Goal: Task Accomplishment & Management: Complete application form

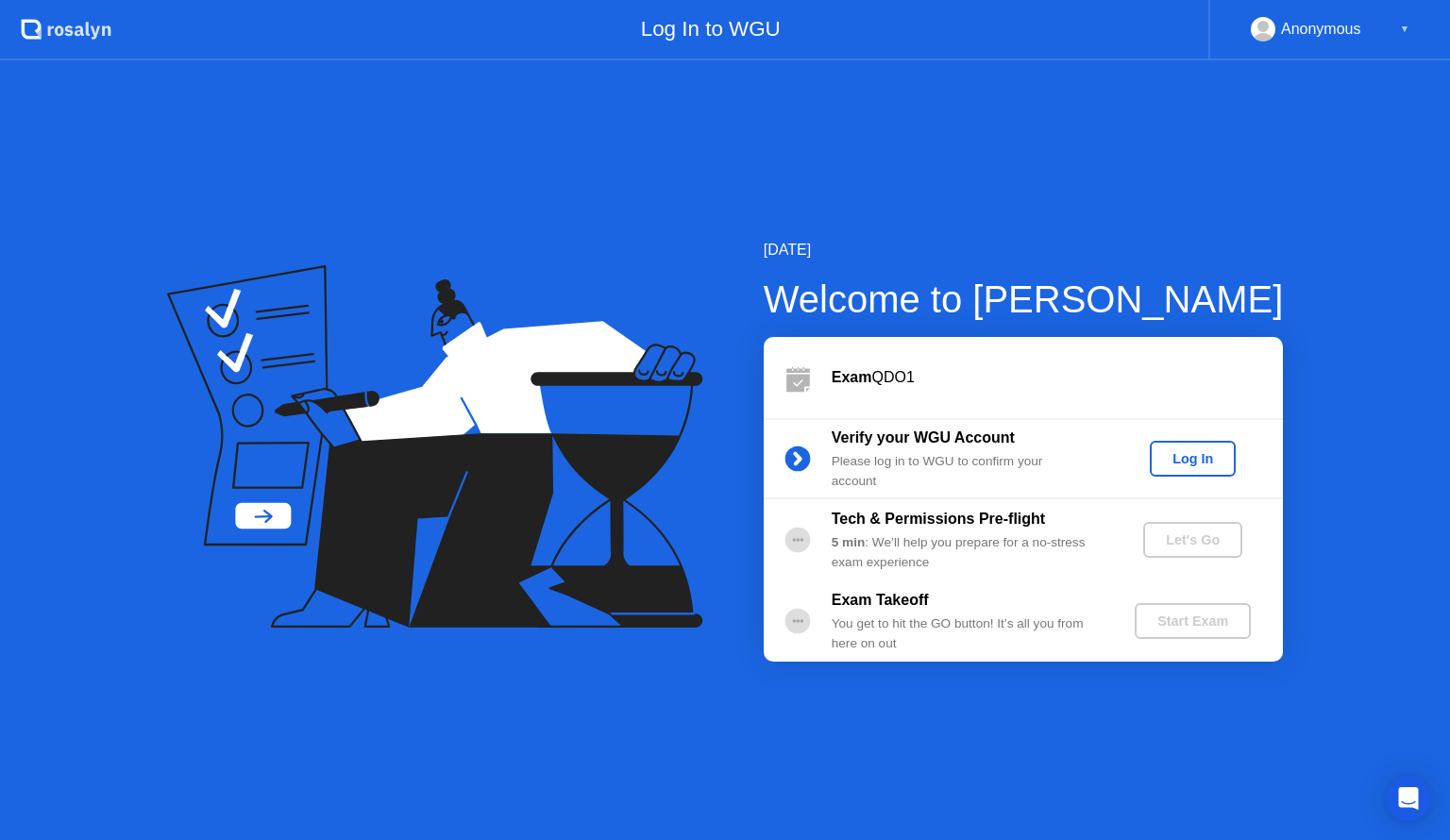
click at [1166, 462] on div "Log In" at bounding box center [1193, 458] width 71 height 15
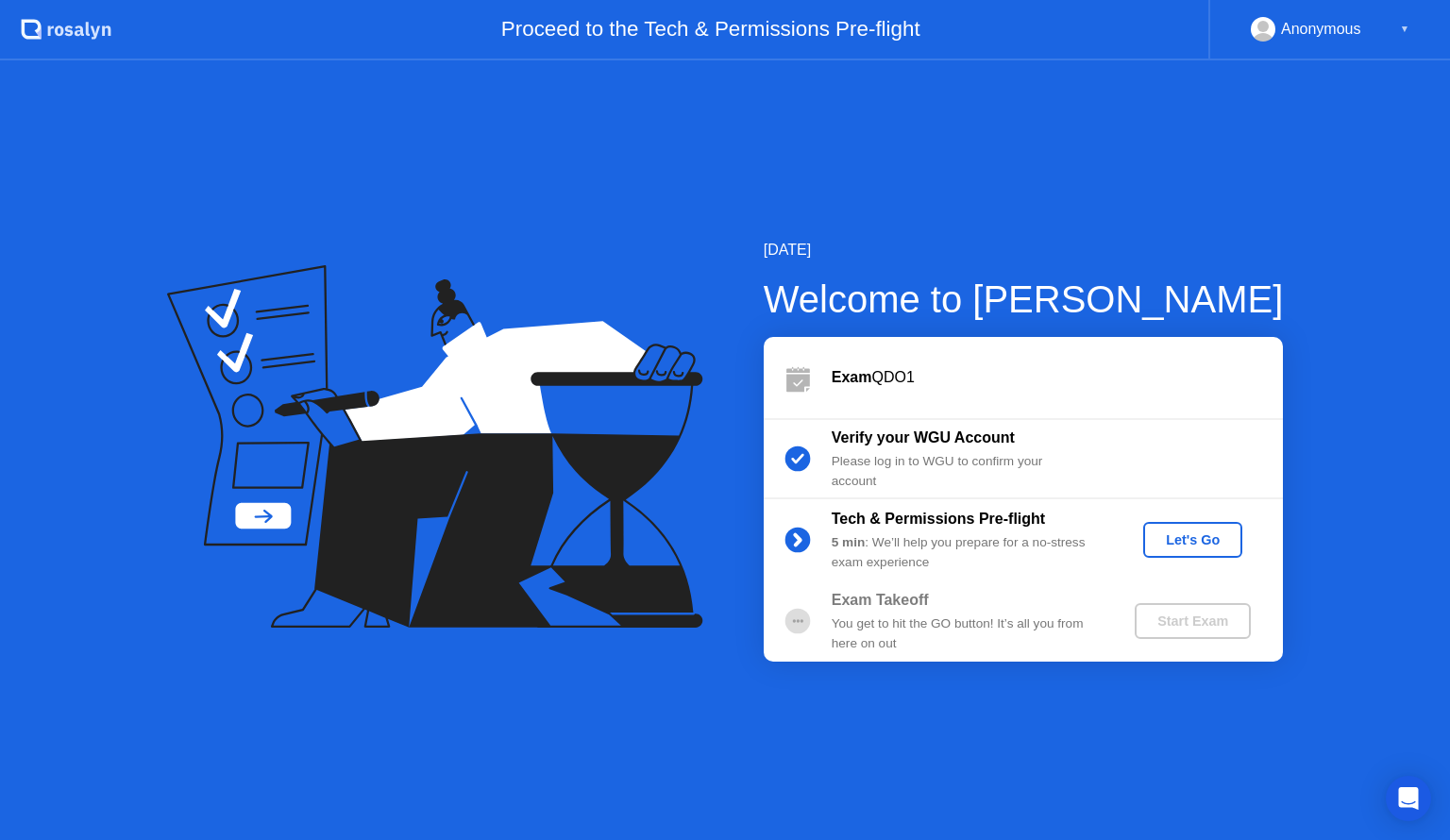
click at [1178, 537] on div "Let's Go" at bounding box center [1192, 539] width 84 height 15
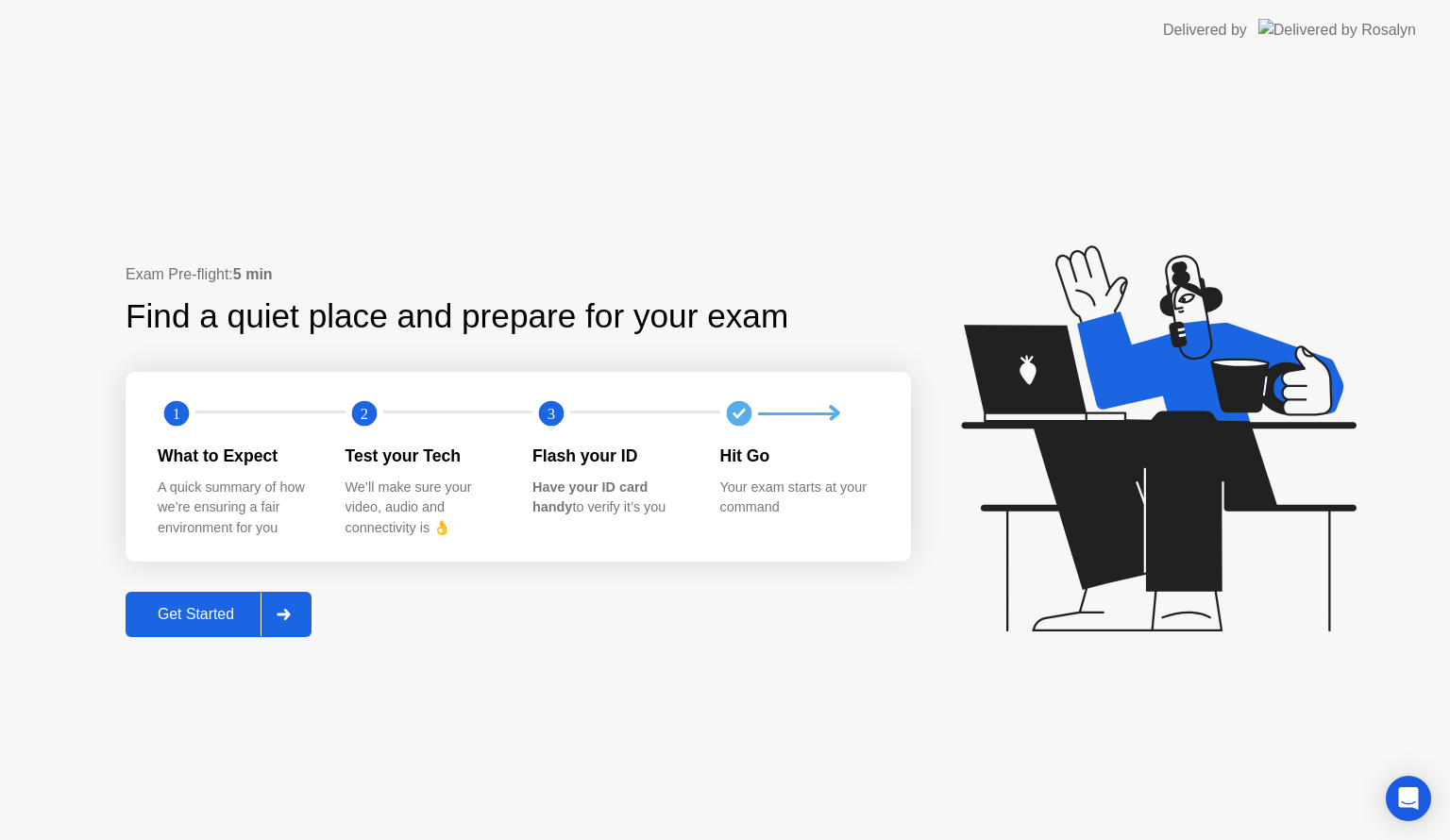
click at [215, 615] on div "Get Started" at bounding box center [196, 614] width 129 height 17
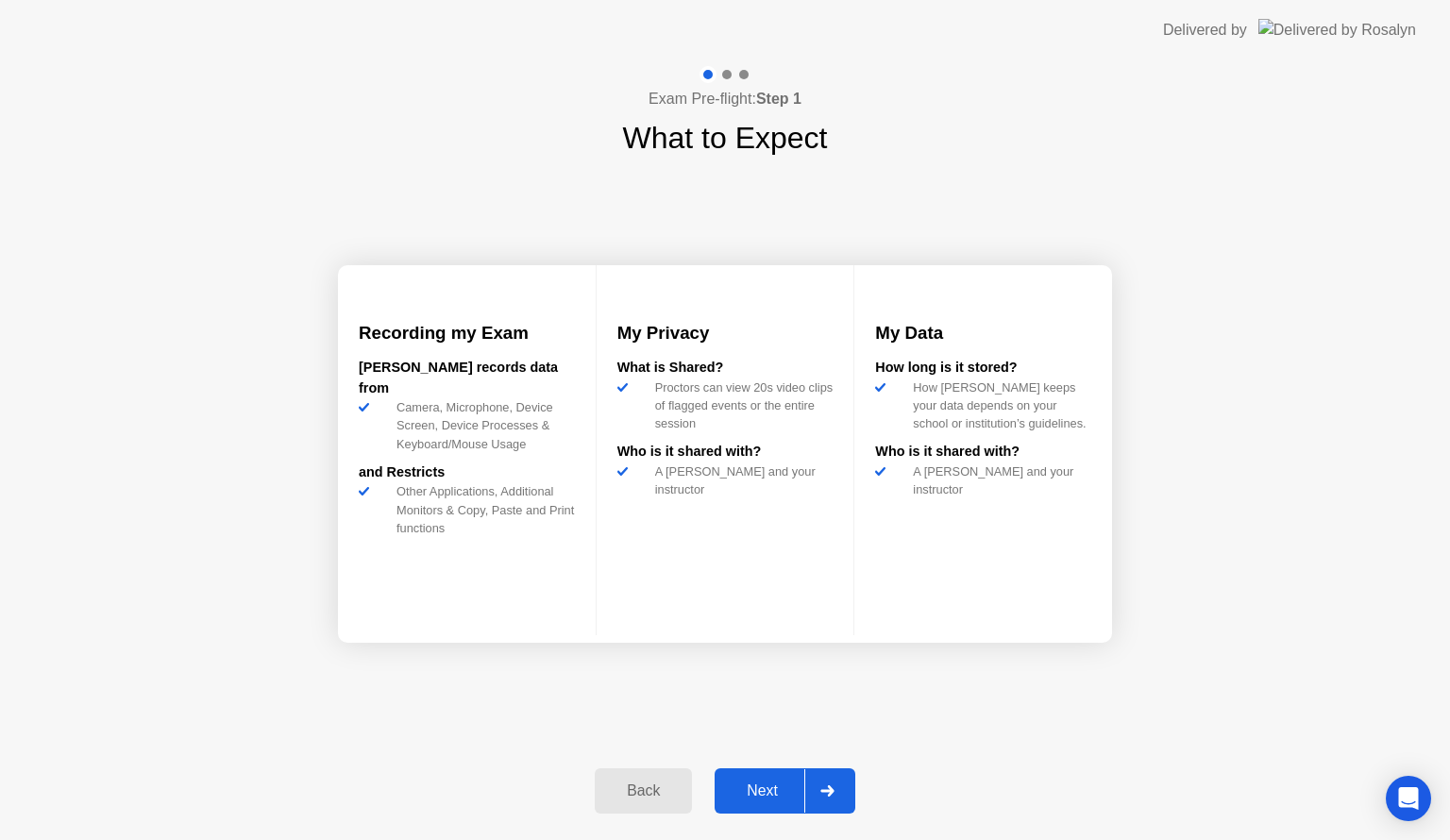
click at [747, 787] on div "Next" at bounding box center [761, 790] width 84 height 17
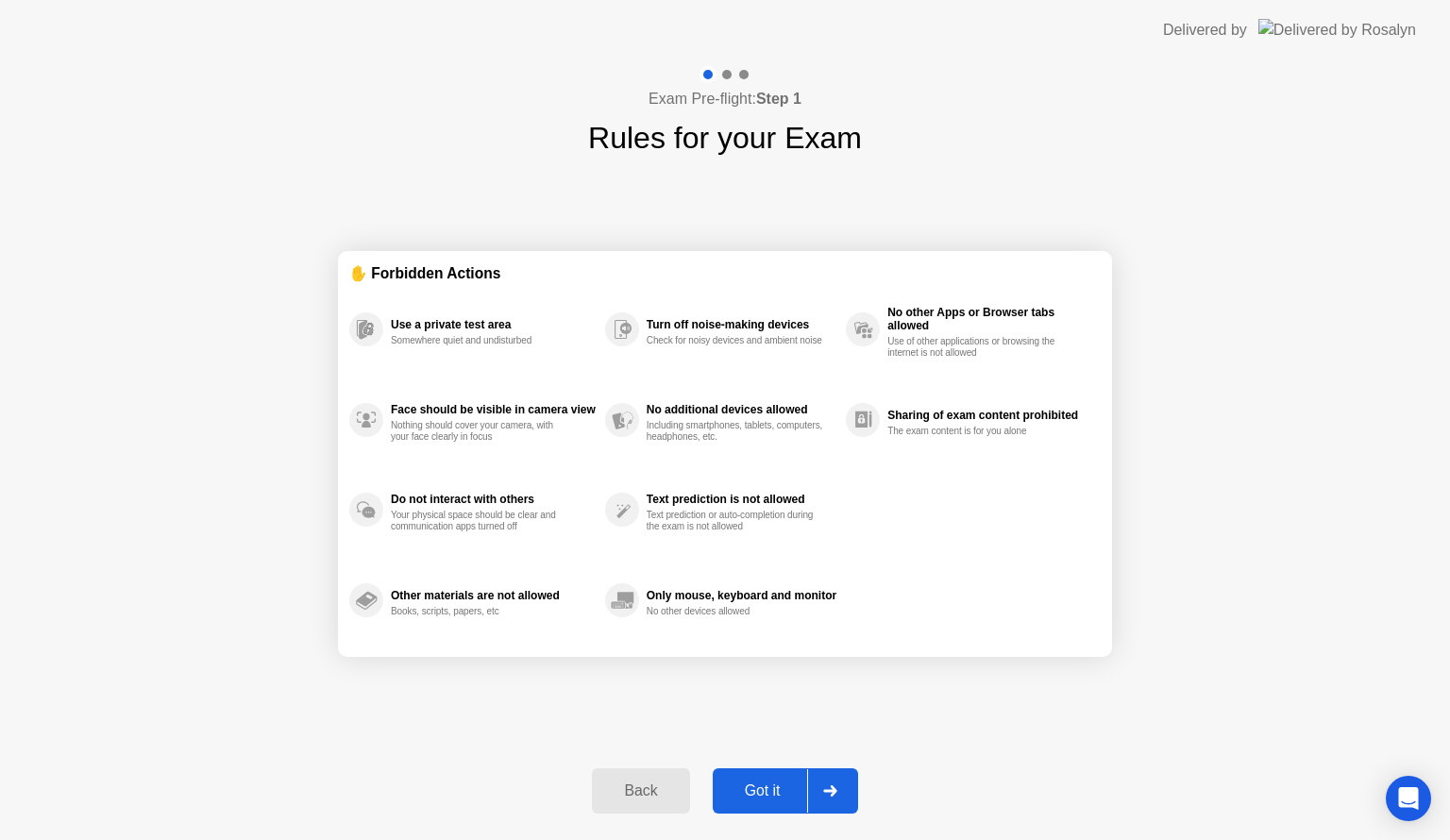
click at [762, 787] on div "Got it" at bounding box center [763, 790] width 89 height 17
select select "**********"
select select "*******"
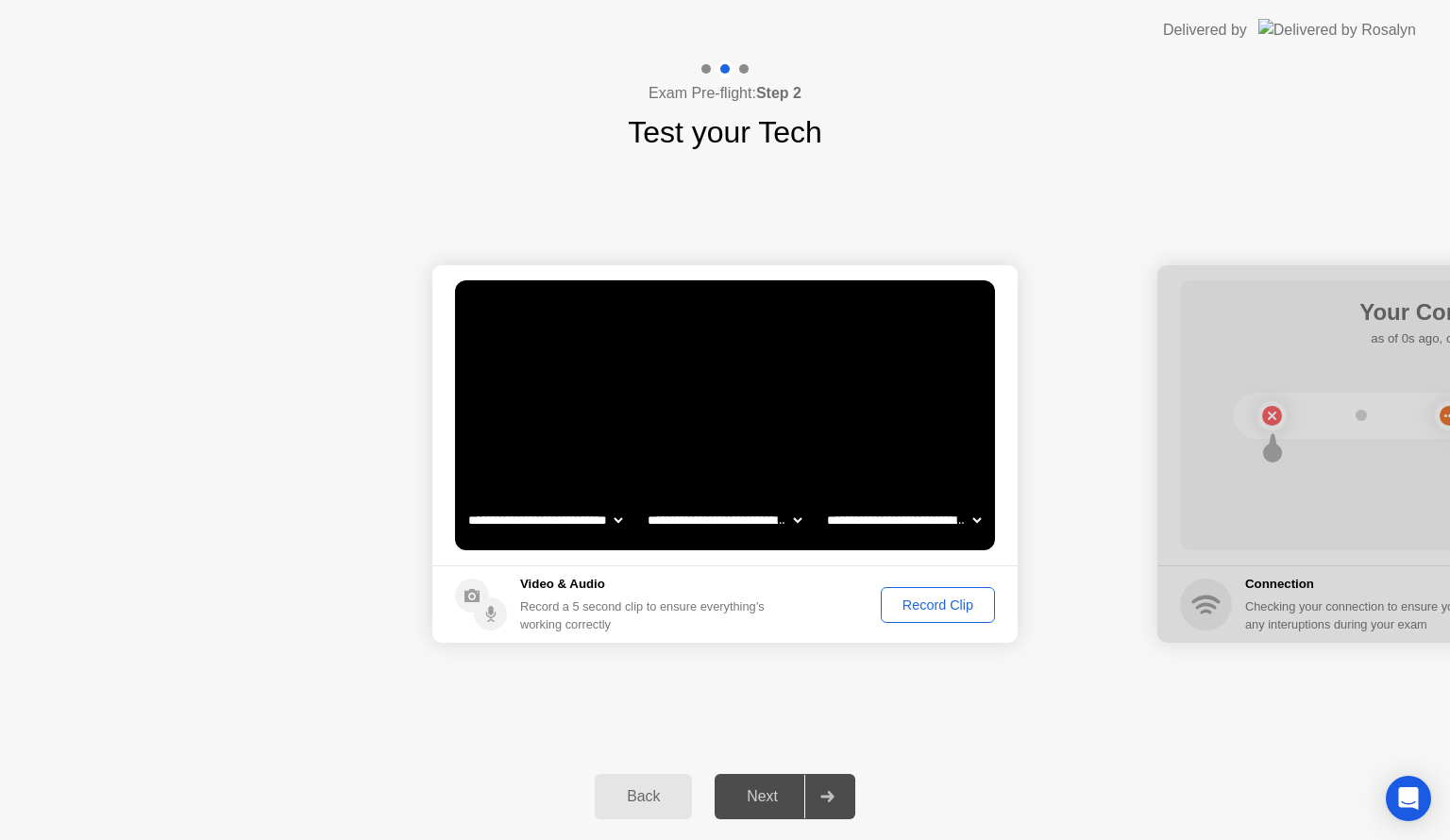
click at [941, 600] on div "Record Clip" at bounding box center [937, 604] width 101 height 15
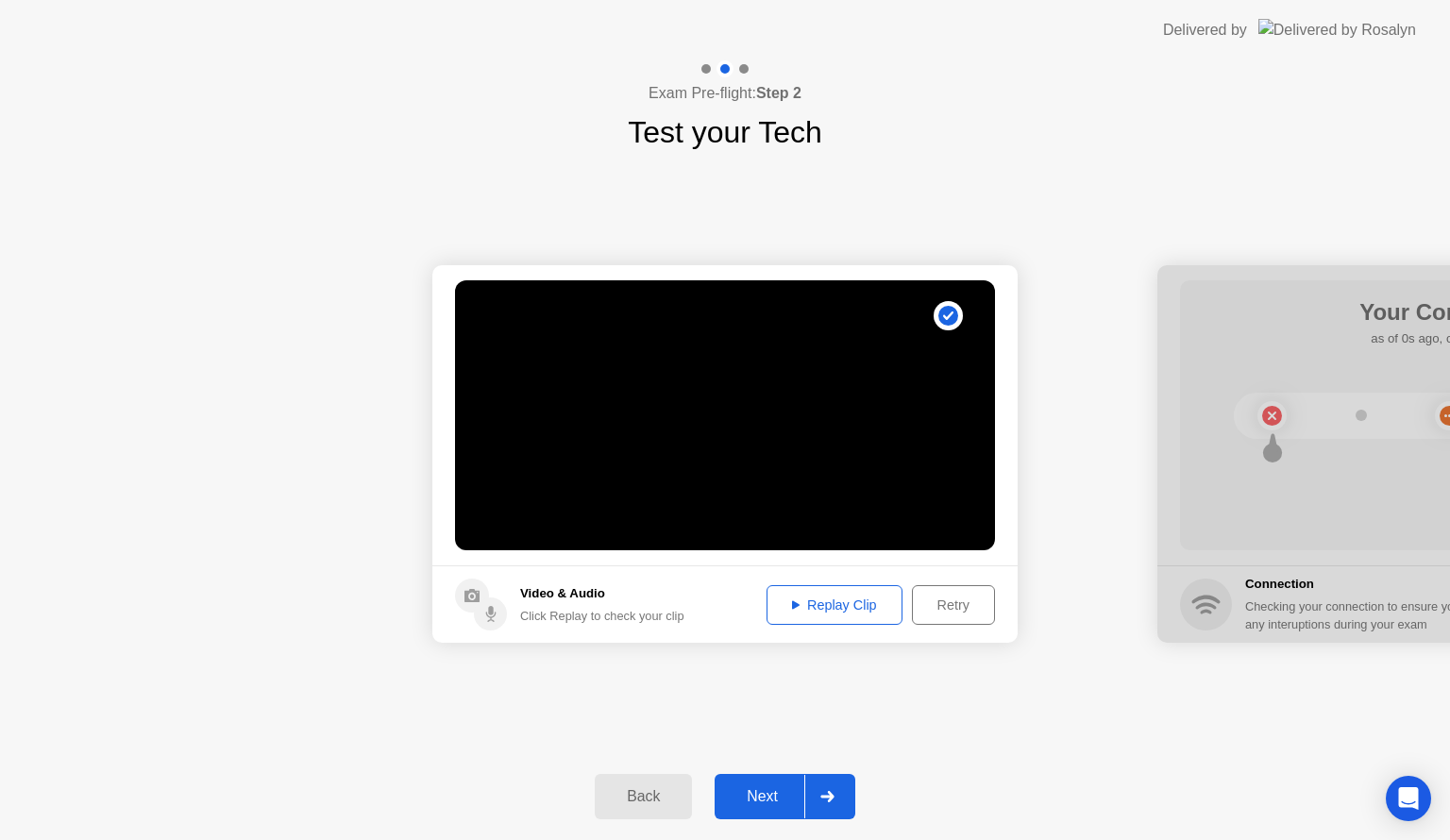
click at [826, 608] on div "Replay Clip" at bounding box center [834, 604] width 123 height 15
click at [782, 801] on div "Next" at bounding box center [761, 796] width 84 height 17
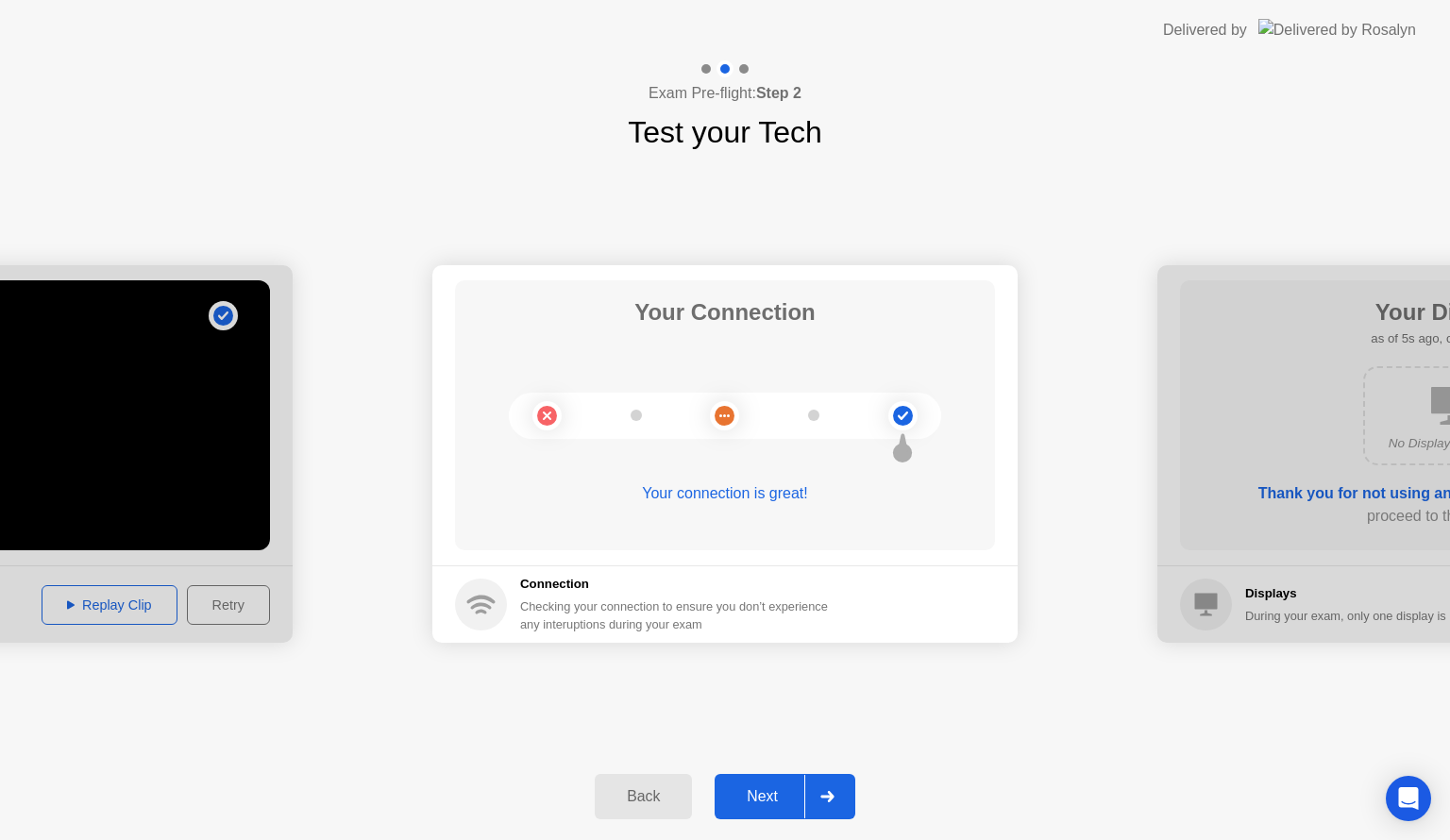
click at [782, 801] on div "Next" at bounding box center [761, 796] width 84 height 17
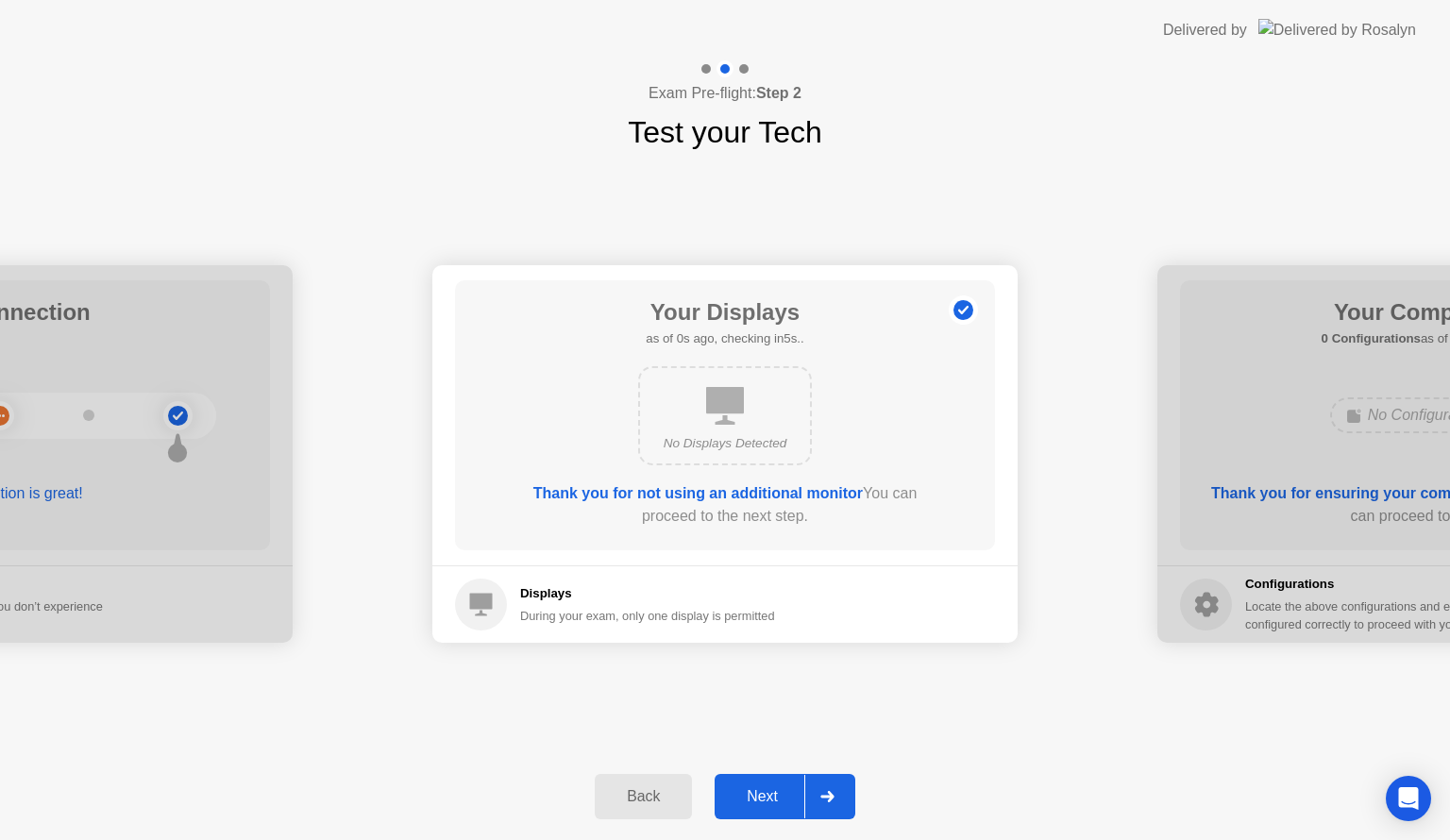
click at [759, 798] on div "Next" at bounding box center [761, 796] width 84 height 17
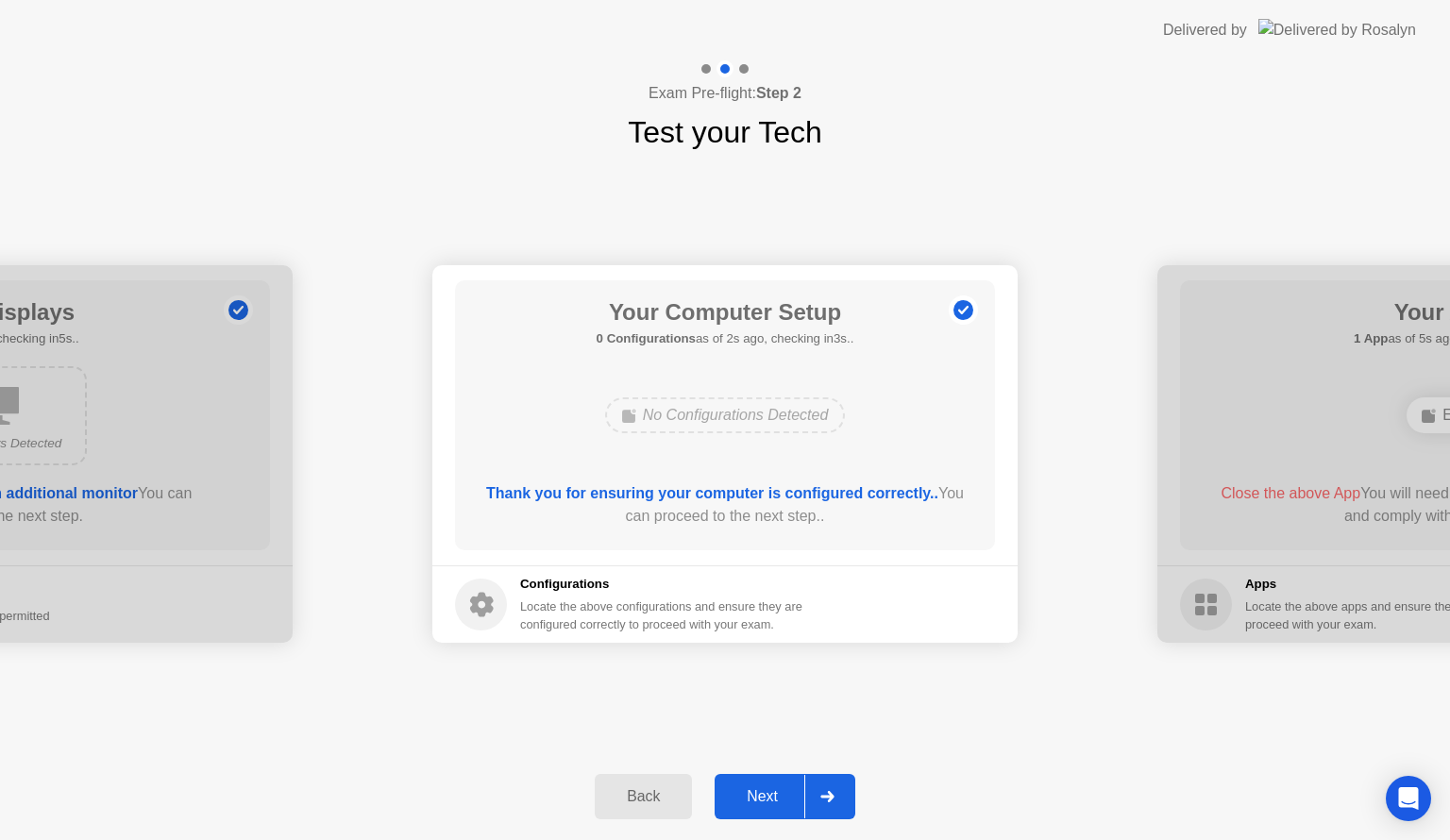
click at [759, 798] on div "Next" at bounding box center [761, 796] width 84 height 17
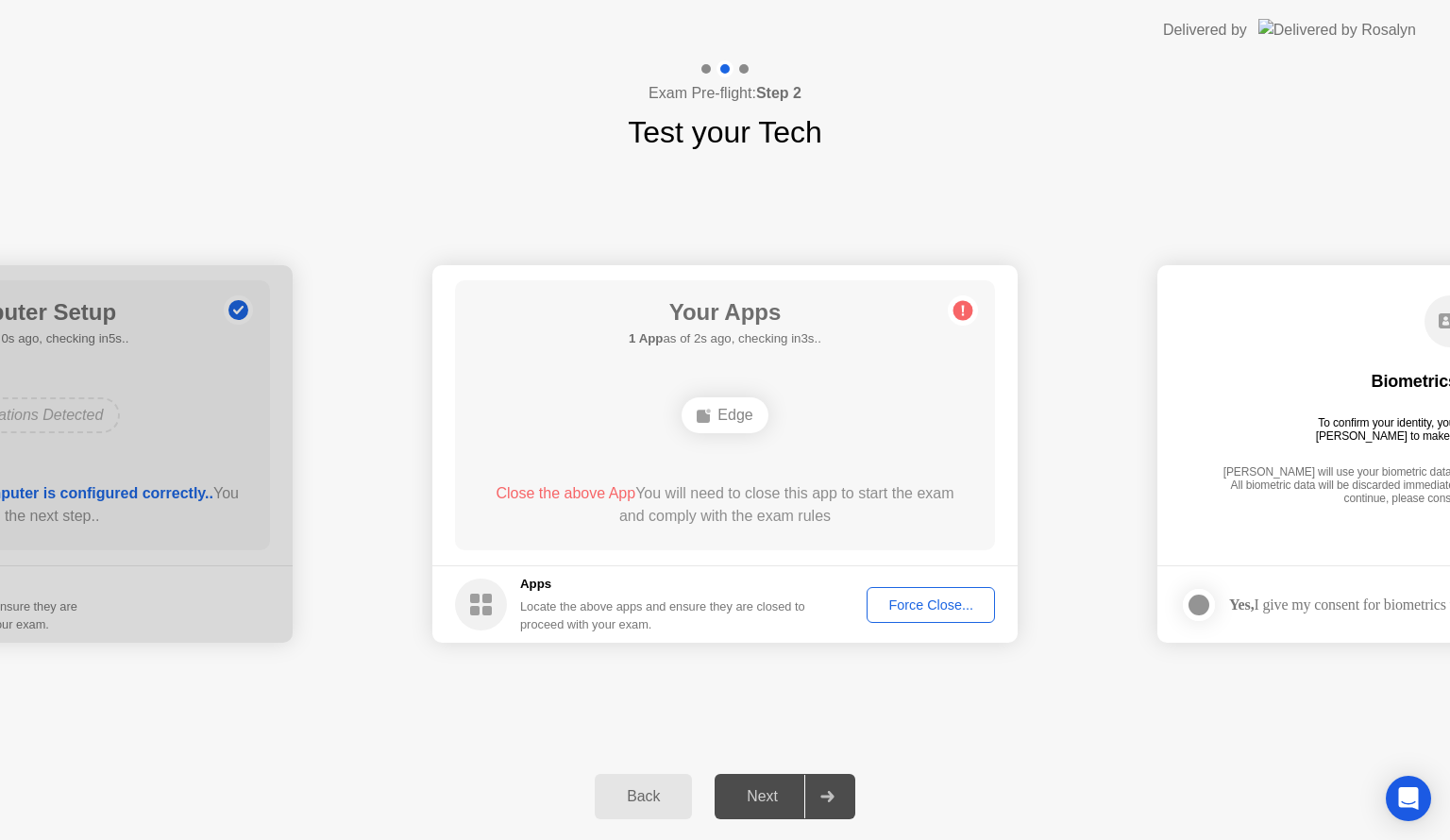
click at [946, 606] on div "Force Close..." at bounding box center [930, 604] width 115 height 15
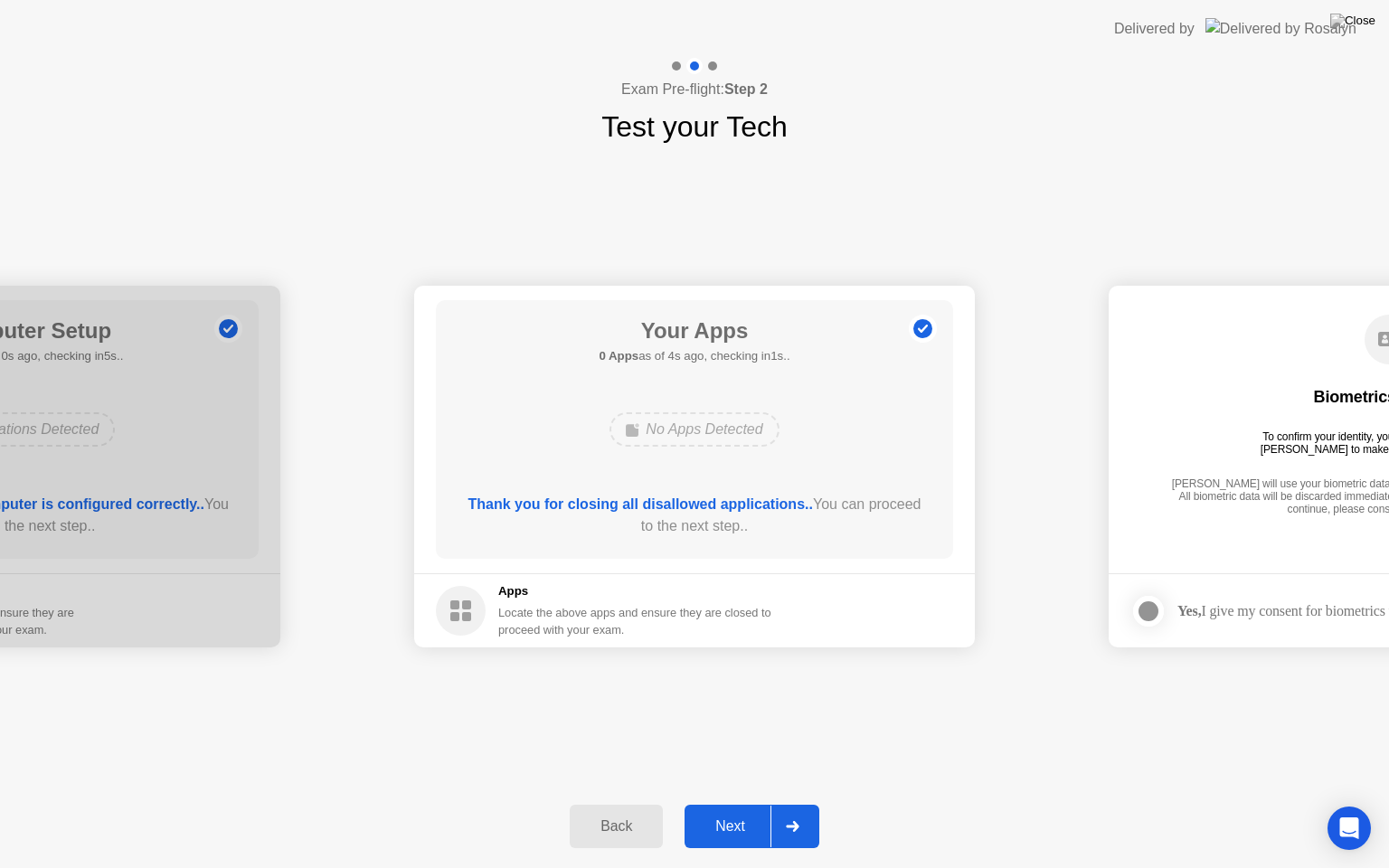
click at [739, 804] on div "Next" at bounding box center [729, 825] width 80 height 16
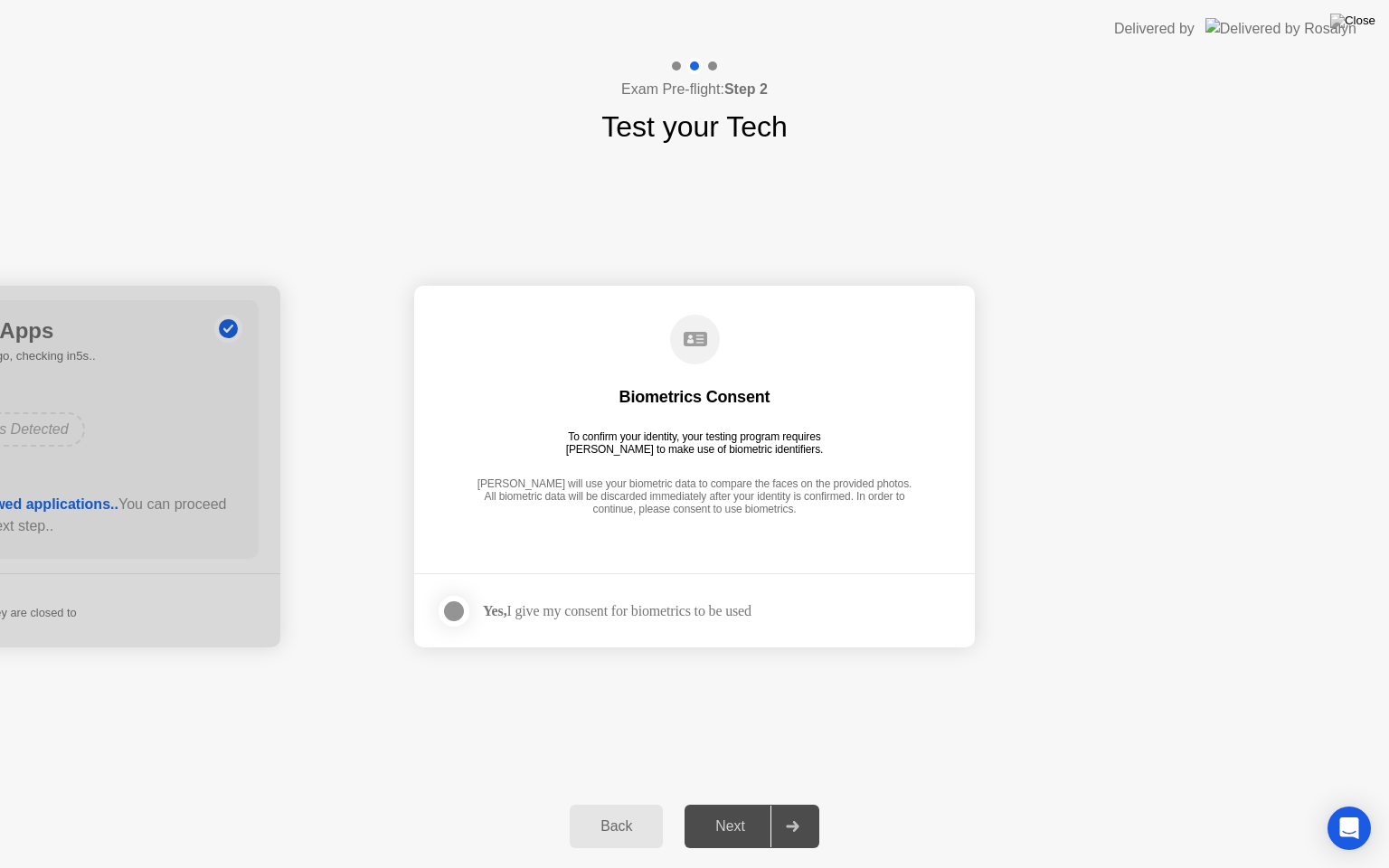
click at [734, 804] on div "Next" at bounding box center [729, 825] width 80 height 16
click at [455, 608] on div at bounding box center [454, 611] width 22 height 22
click at [737, 804] on div "Next" at bounding box center [729, 825] width 80 height 16
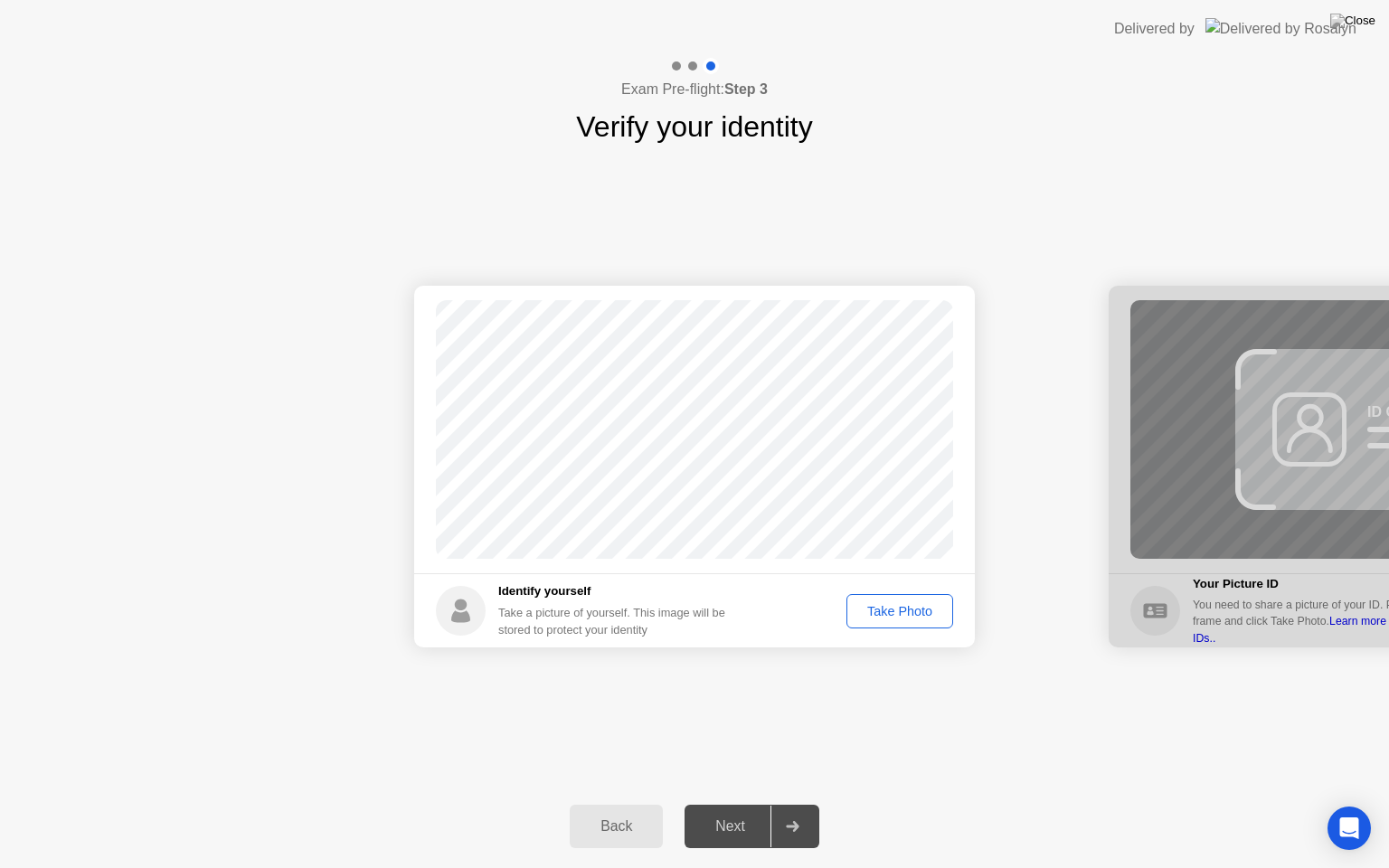
click at [884, 611] on div "Take Photo" at bounding box center [899, 611] width 94 height 14
click at [727, 804] on div "Next" at bounding box center [729, 825] width 80 height 16
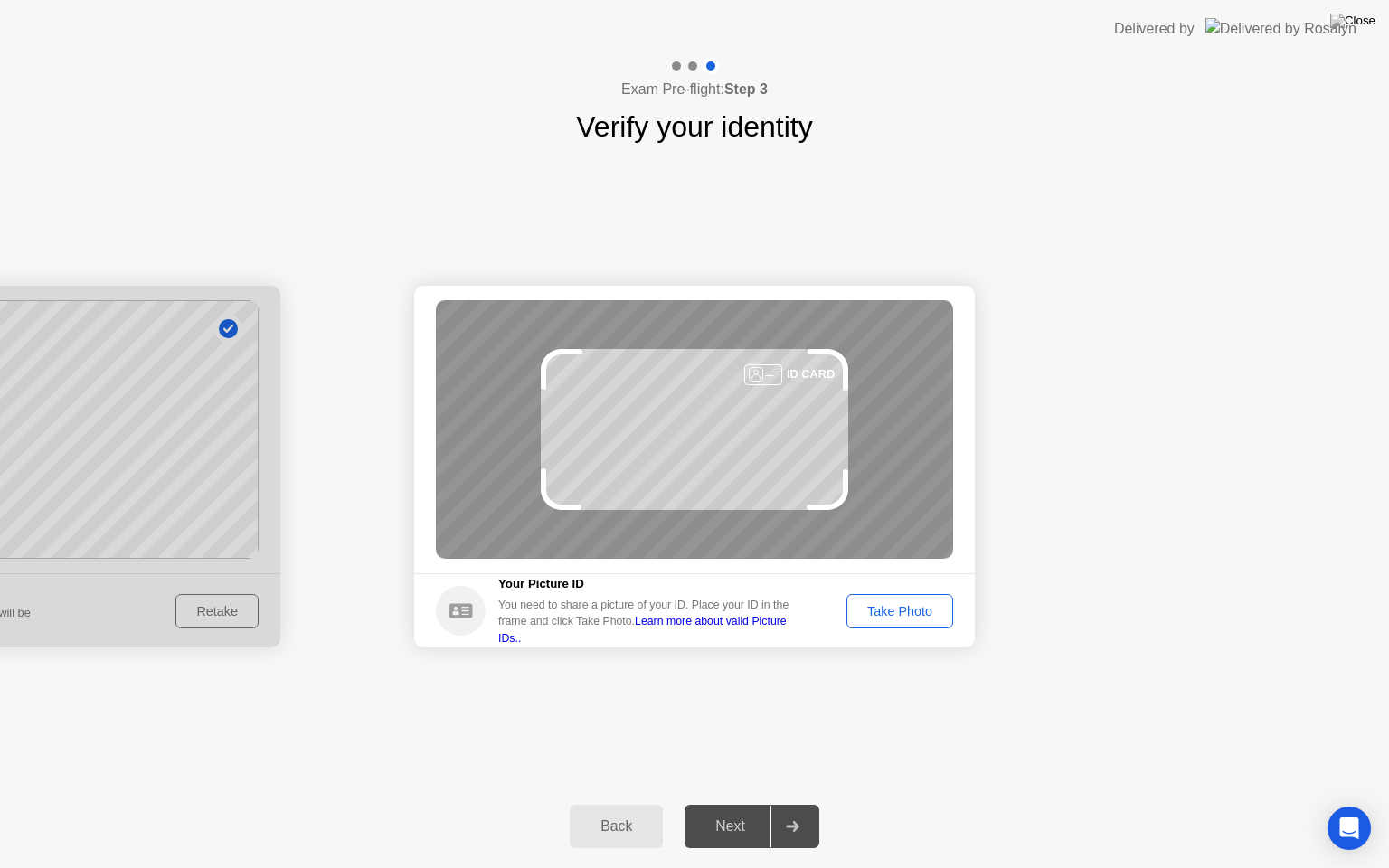
click at [889, 607] on div "Take Photo" at bounding box center [899, 611] width 94 height 14
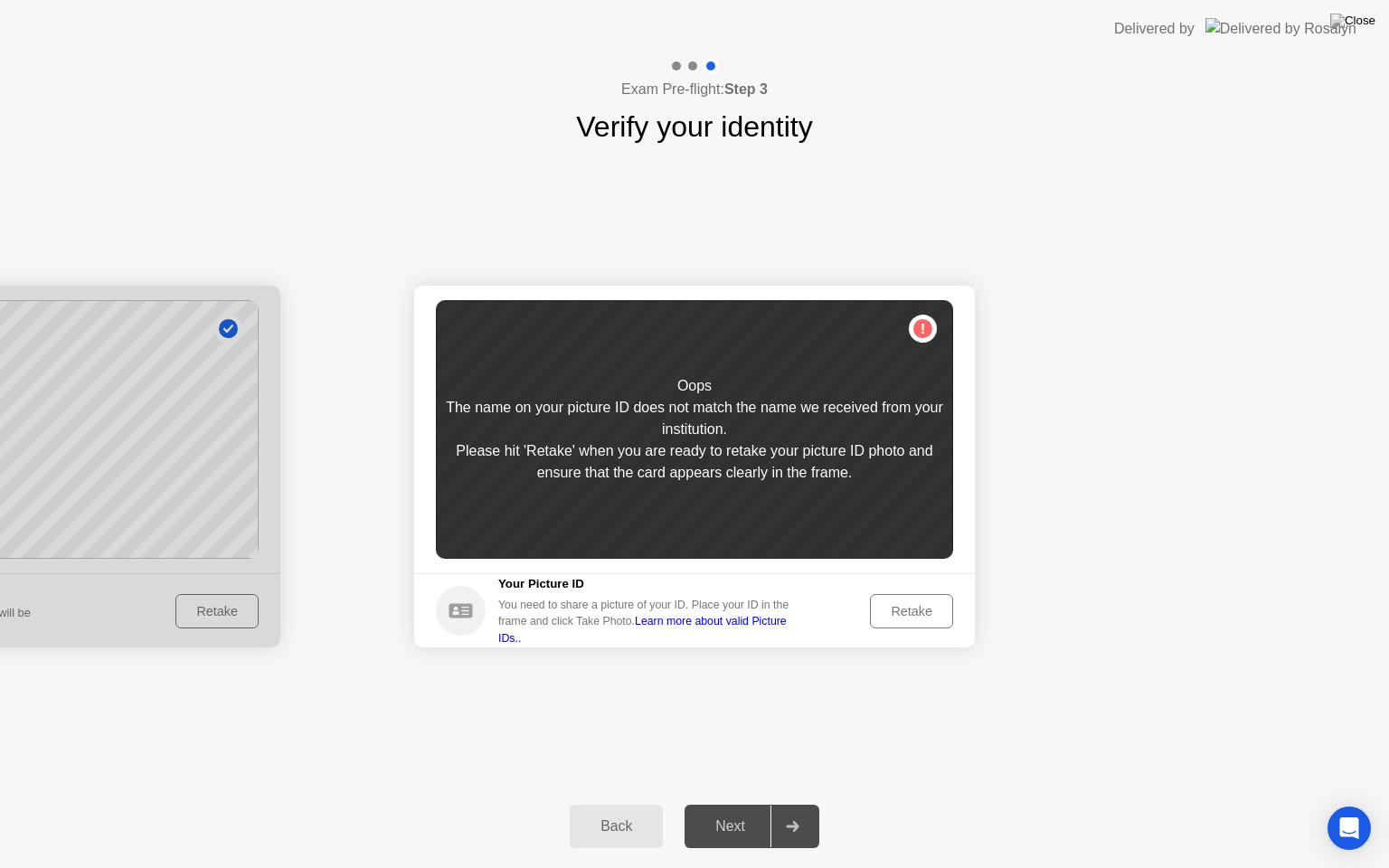
click at [889, 607] on div "Retake" at bounding box center [911, 611] width 70 height 14
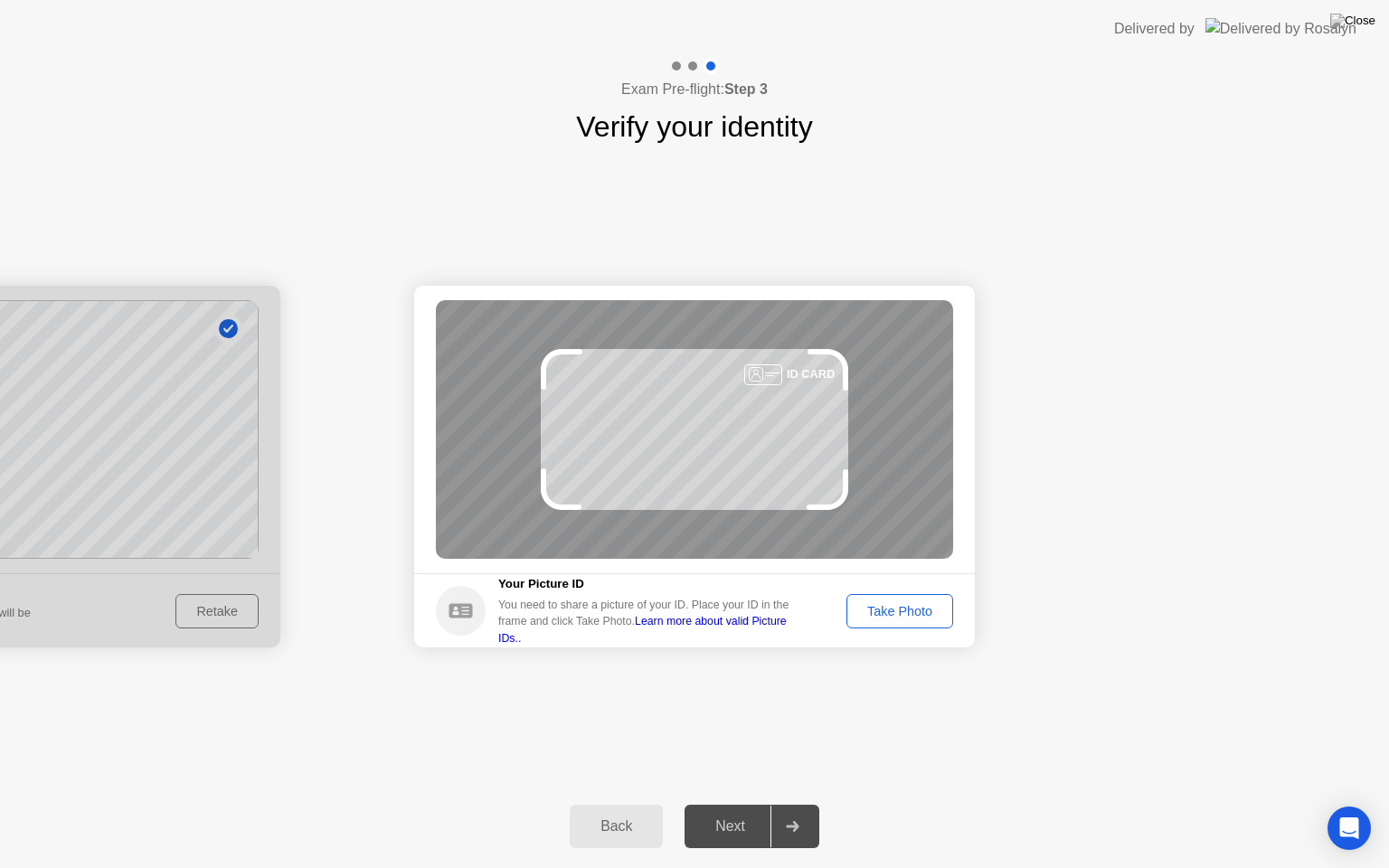
click at [901, 611] on div "Take Photo" at bounding box center [899, 611] width 94 height 14
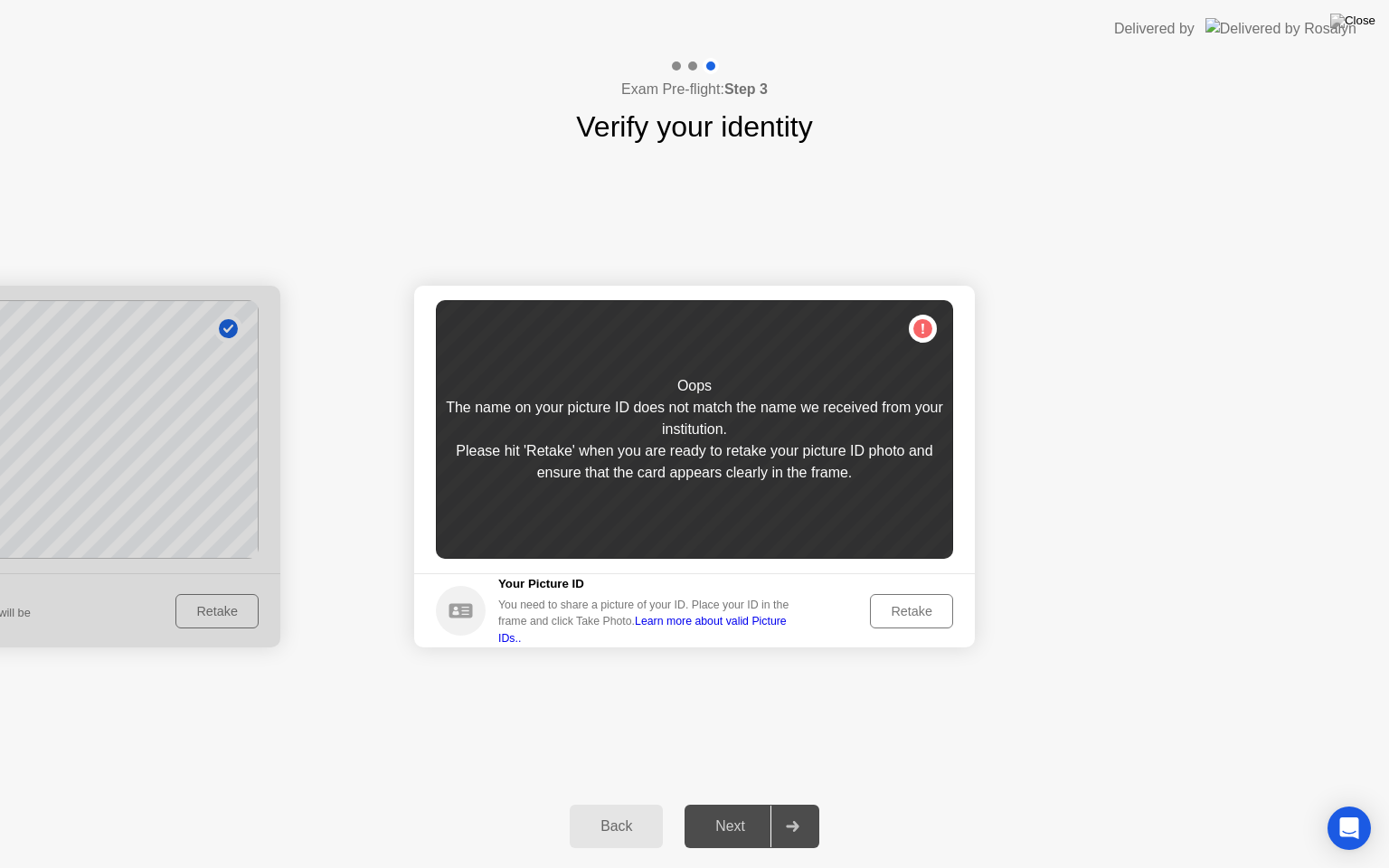
click at [911, 608] on div "Retake" at bounding box center [911, 611] width 70 height 14
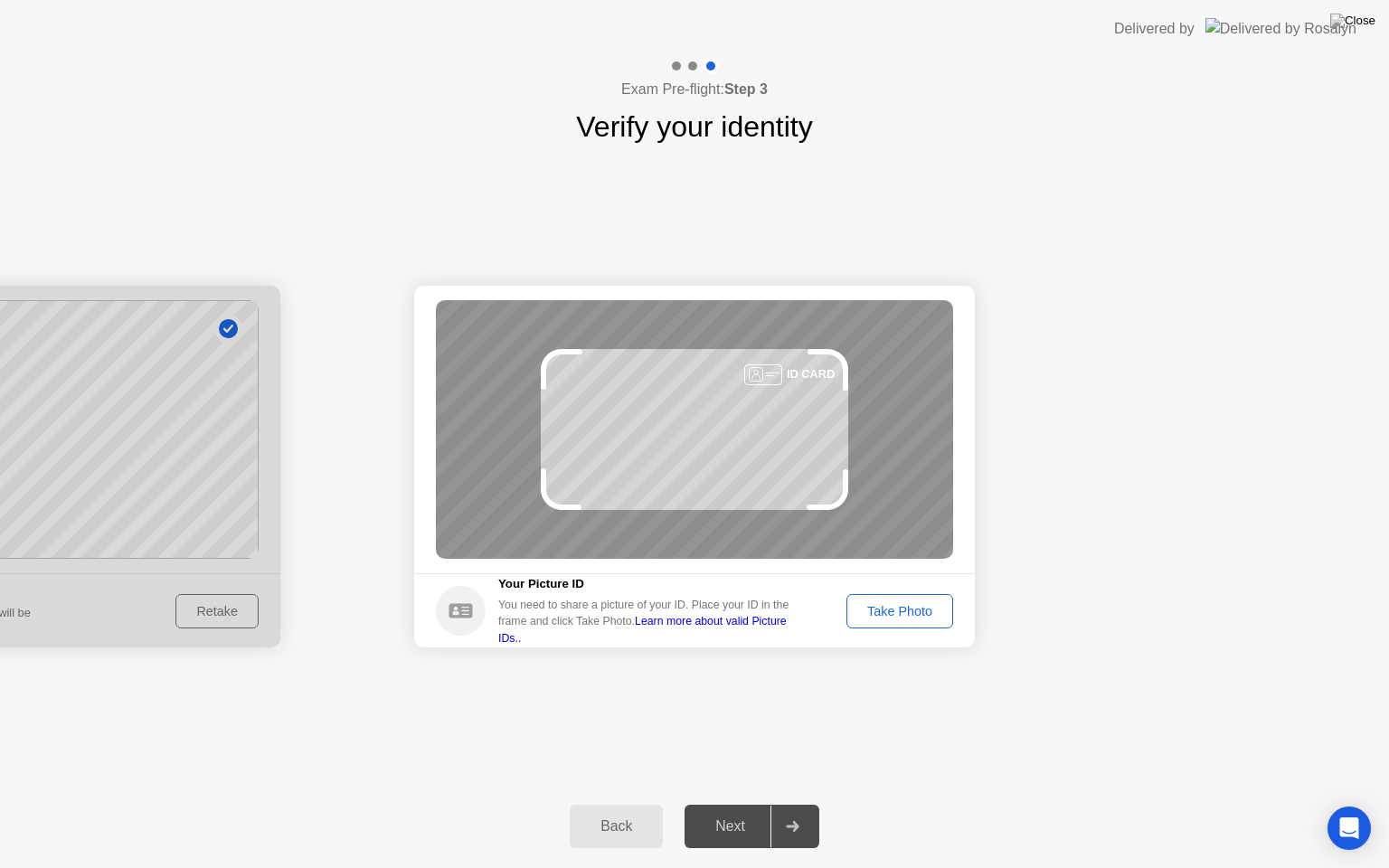
click at [911, 608] on div "Take Photo" at bounding box center [899, 611] width 94 height 14
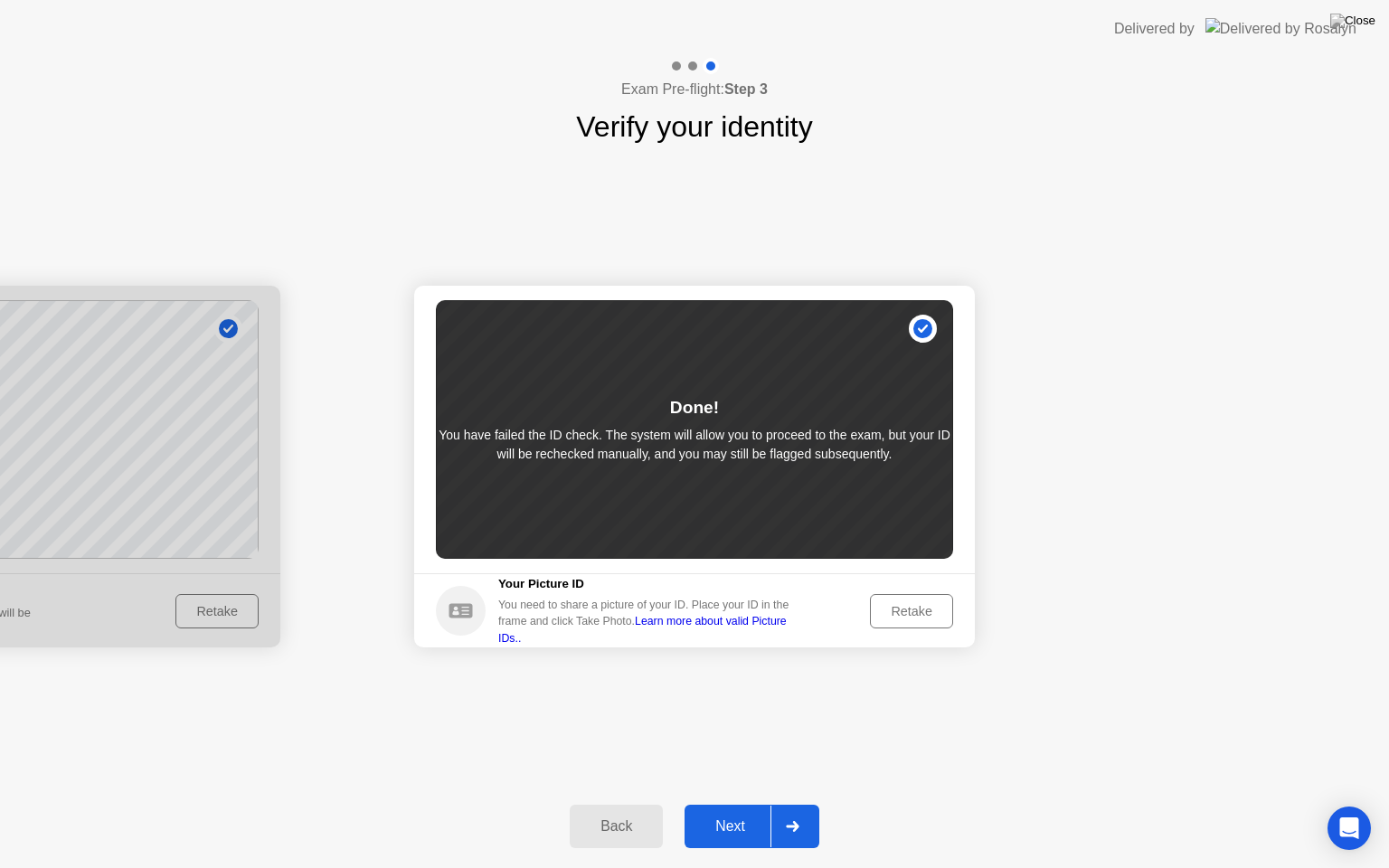
click at [736, 804] on button "Next" at bounding box center [752, 826] width 134 height 44
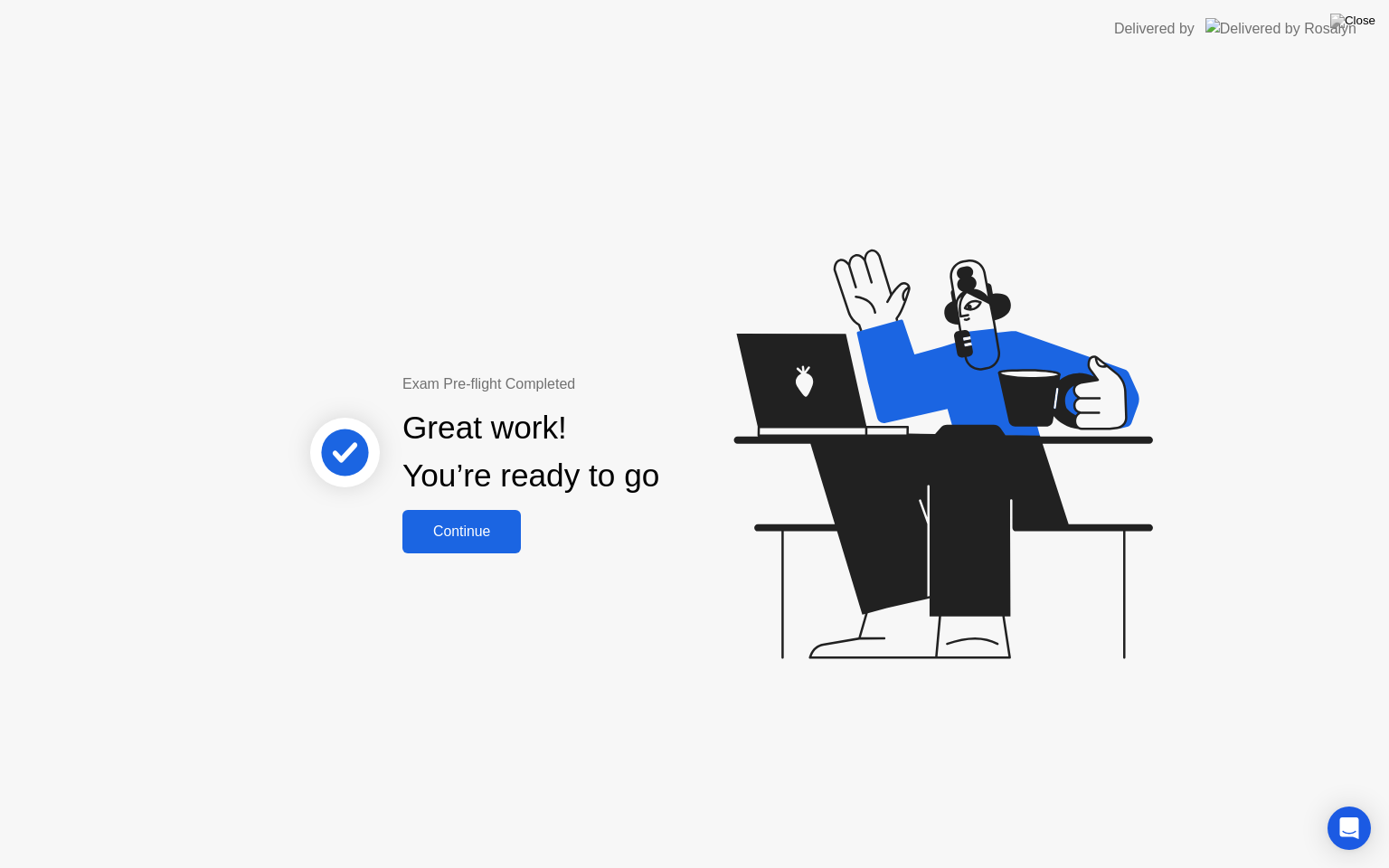
click at [464, 542] on button "Continue" at bounding box center [461, 531] width 118 height 44
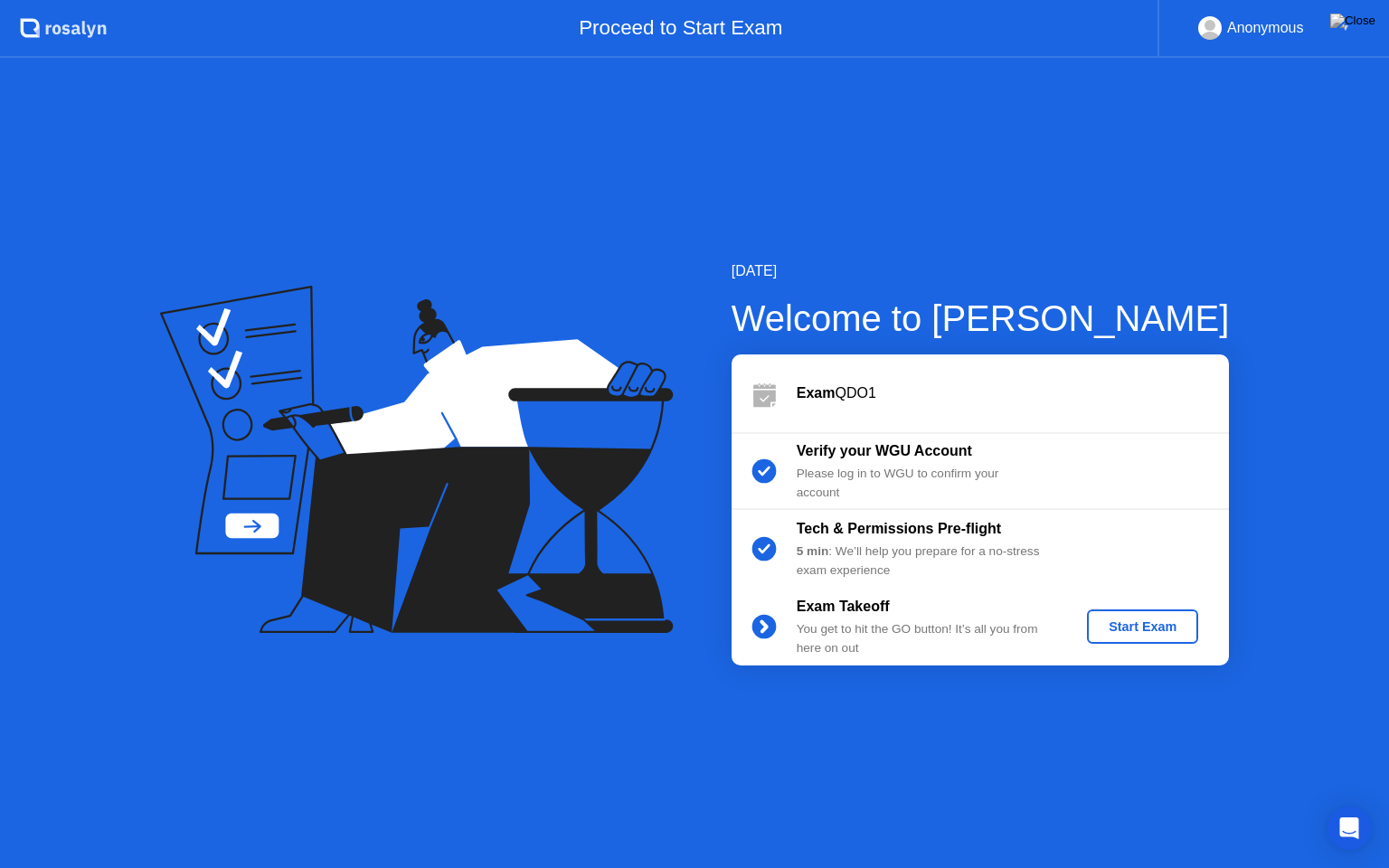
click at [1117, 624] on div "Start Exam" at bounding box center [1142, 626] width 97 height 14
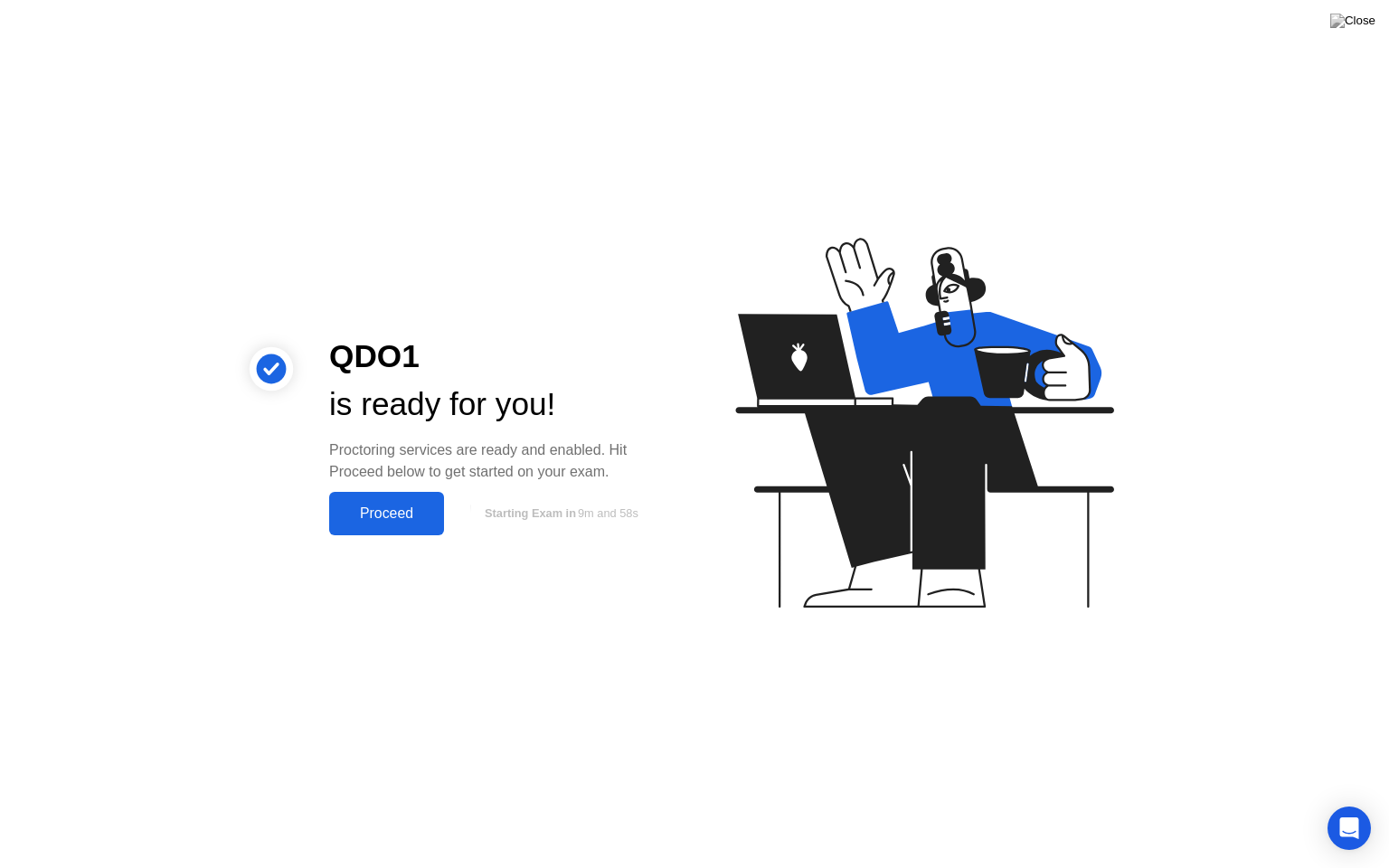
click at [408, 513] on div "Proceed" at bounding box center [386, 513] width 104 height 16
